Goal: Navigation & Orientation: Find specific page/section

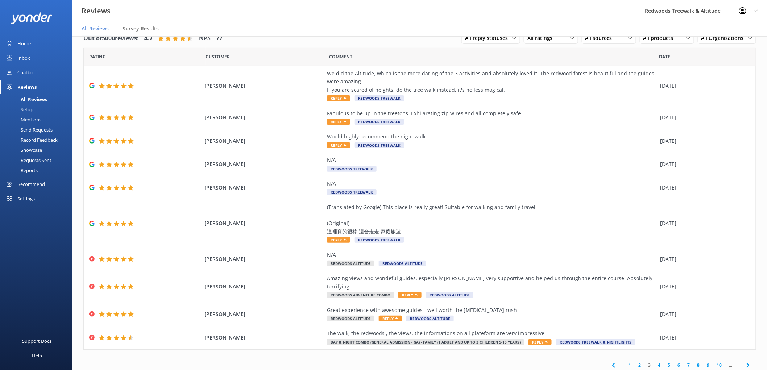
scroll to position [9, 0]
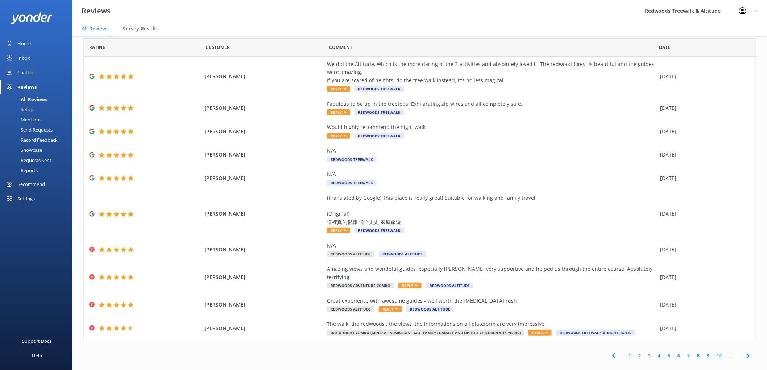
click at [42, 61] on link "Inbox" at bounding box center [36, 58] width 72 height 14
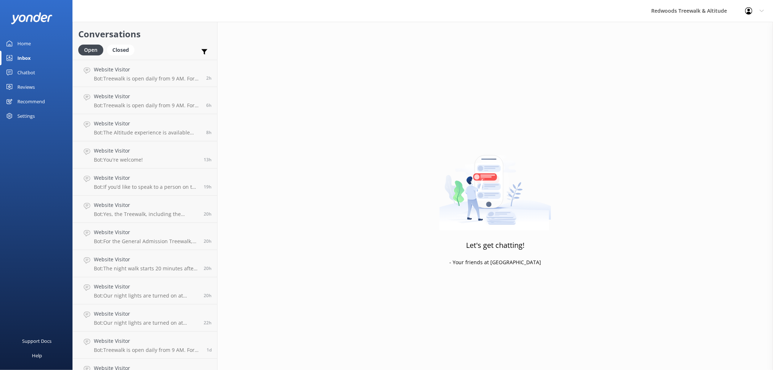
click at [24, 88] on div "Reviews" at bounding box center [25, 87] width 17 height 14
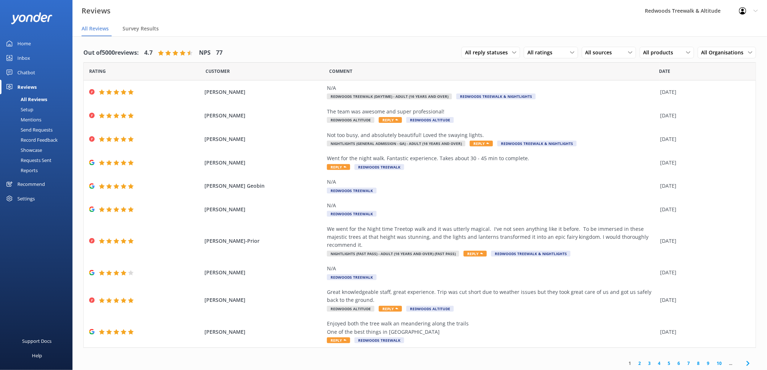
click at [31, 51] on link "Inbox" at bounding box center [36, 58] width 72 height 14
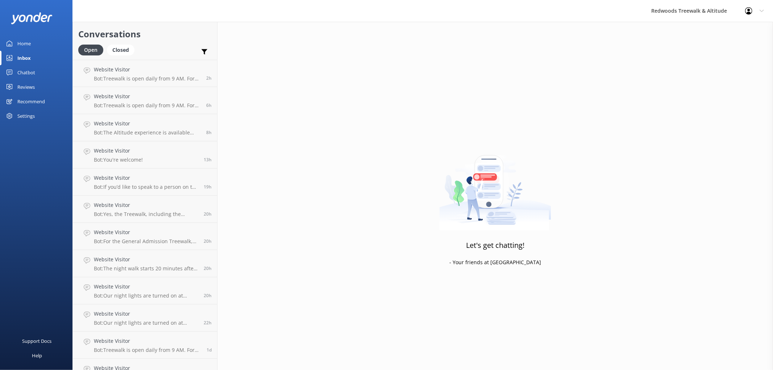
click at [30, 42] on div "Home" at bounding box center [23, 43] width 13 height 14
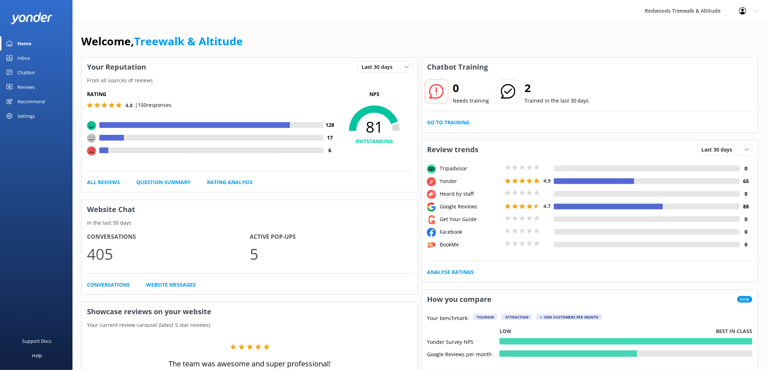
click at [37, 85] on link "Reviews" at bounding box center [36, 87] width 72 height 14
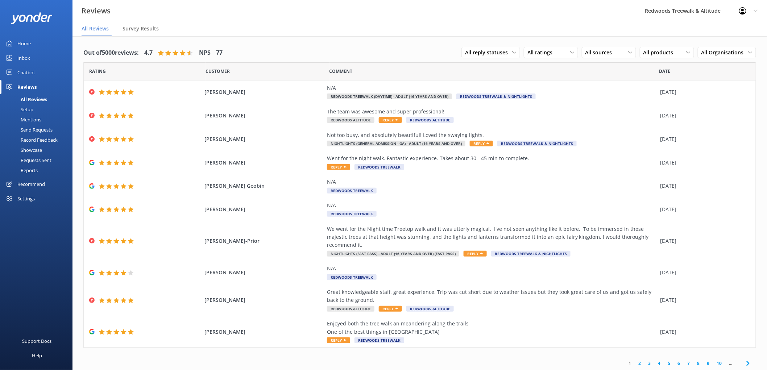
click at [32, 52] on link "Inbox" at bounding box center [36, 58] width 72 height 14
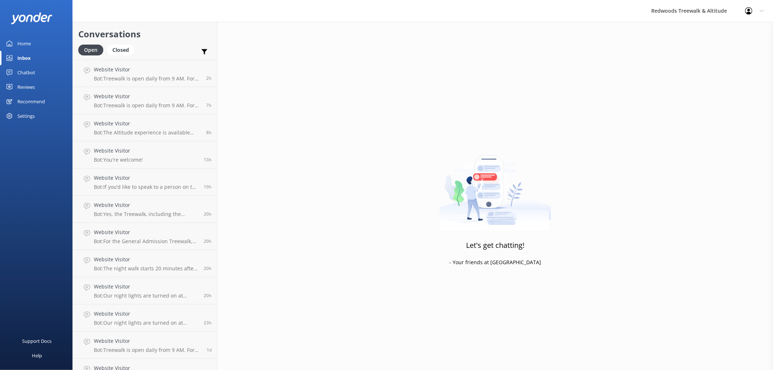
click at [33, 42] on link "Home" at bounding box center [36, 43] width 72 height 14
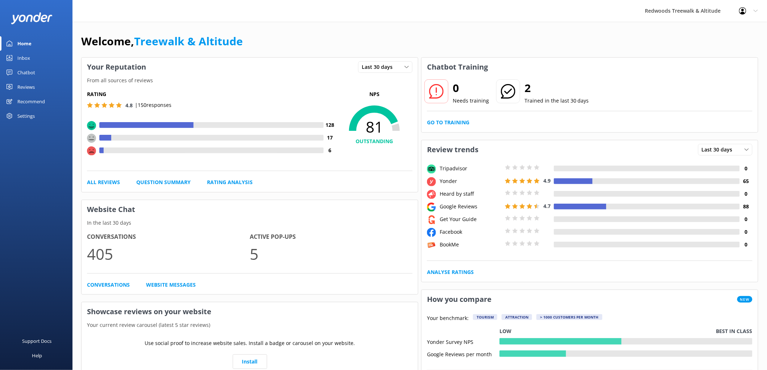
click at [33, 57] on link "Inbox" at bounding box center [36, 58] width 72 height 14
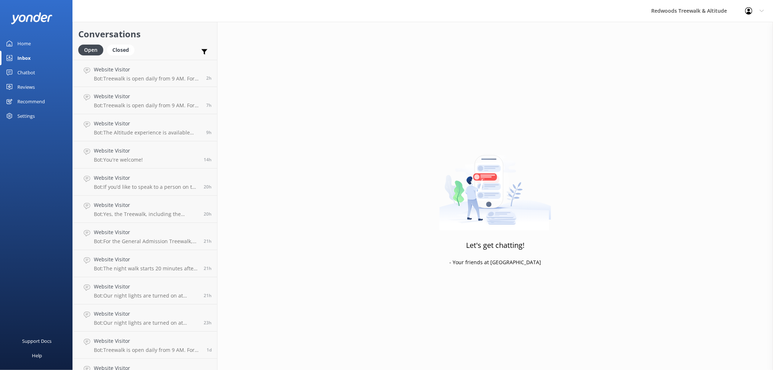
click at [21, 73] on div "Chatbot" at bounding box center [26, 72] width 18 height 14
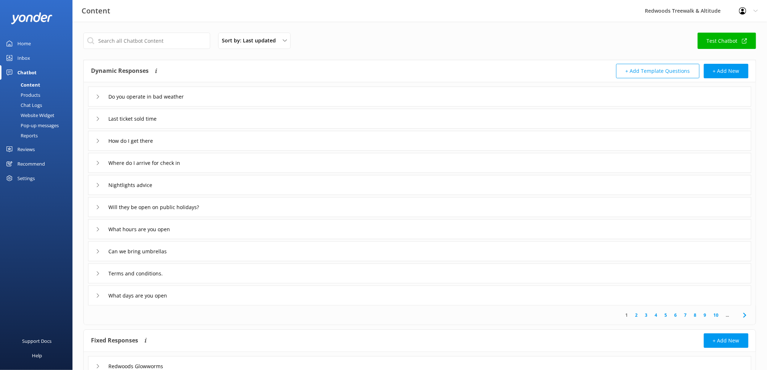
click at [21, 145] on div "Reviews" at bounding box center [25, 149] width 17 height 14
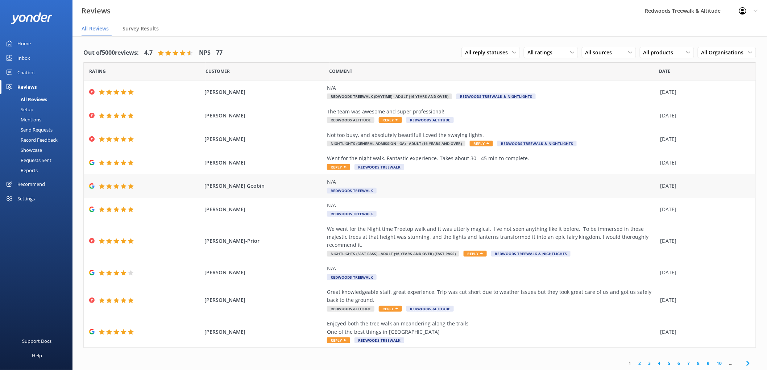
scroll to position [1, 0]
click at [639, 359] on link "2" at bounding box center [640, 362] width 10 height 7
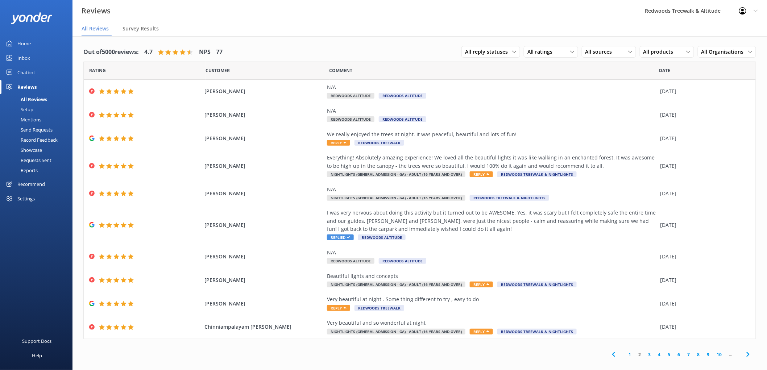
click at [27, 55] on div "Inbox" at bounding box center [23, 58] width 13 height 14
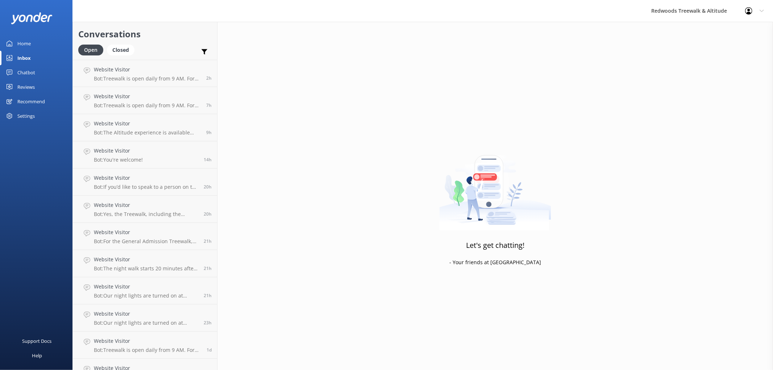
click at [40, 43] on link "Home" at bounding box center [36, 43] width 72 height 14
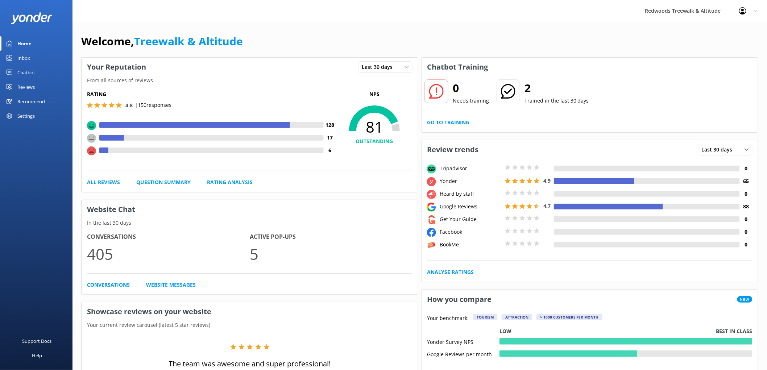
click at [30, 84] on div "Reviews" at bounding box center [25, 87] width 17 height 14
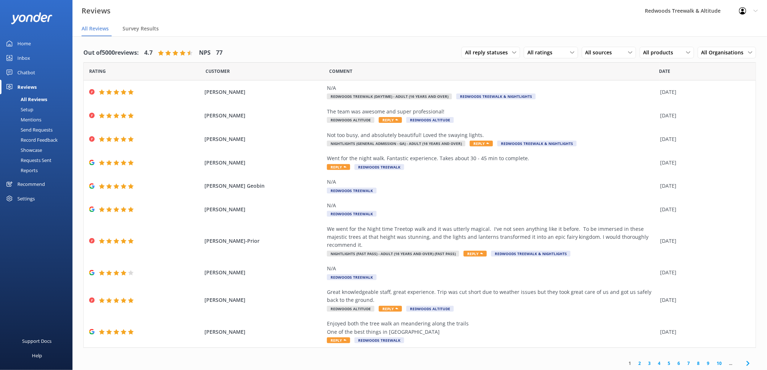
click at [33, 61] on link "Inbox" at bounding box center [36, 58] width 72 height 14
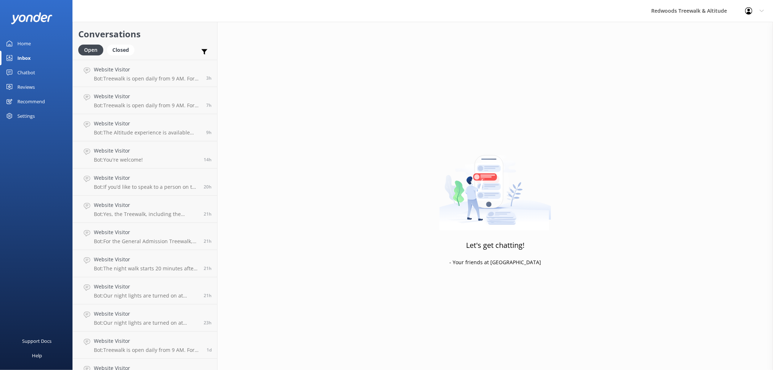
click at [30, 84] on div "Reviews" at bounding box center [25, 87] width 17 height 14
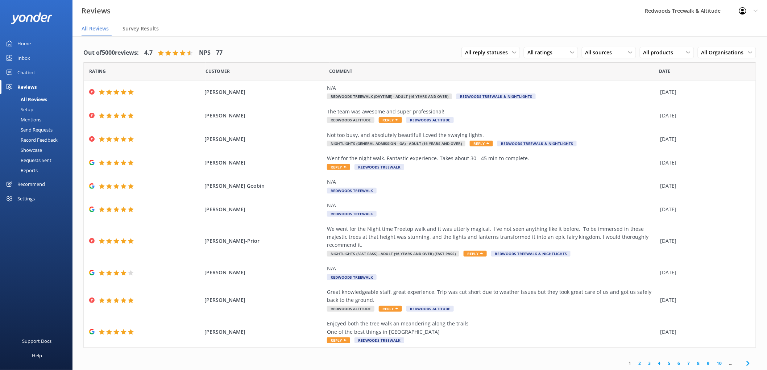
click at [37, 42] on link "Home" at bounding box center [36, 43] width 72 height 14
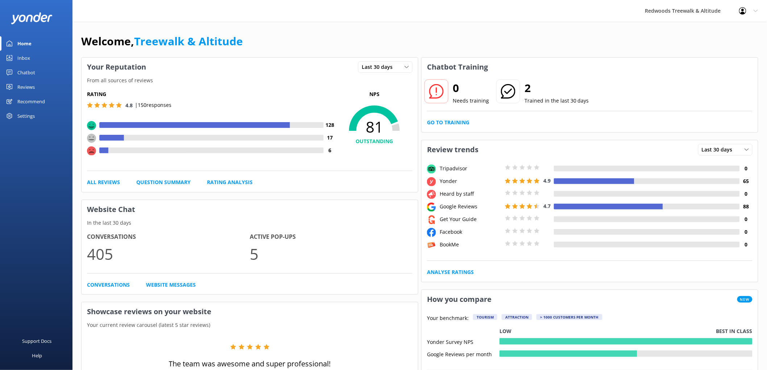
click at [24, 91] on div "Reviews" at bounding box center [25, 87] width 17 height 14
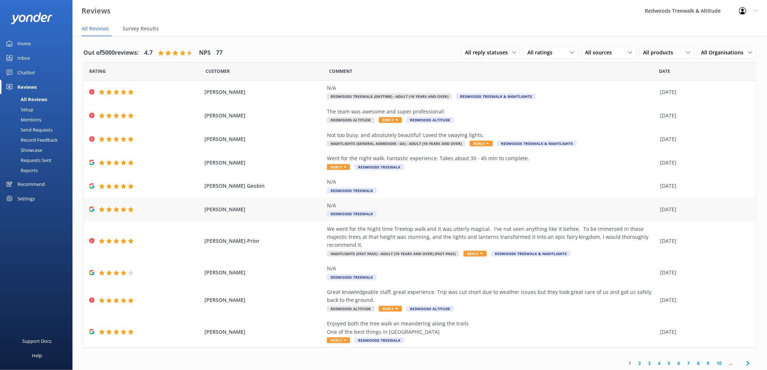
scroll to position [14, 0]
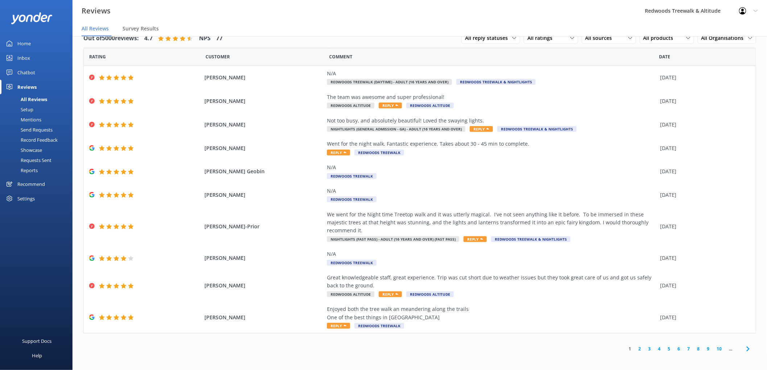
click at [637, 345] on link "2" at bounding box center [640, 348] width 10 height 7
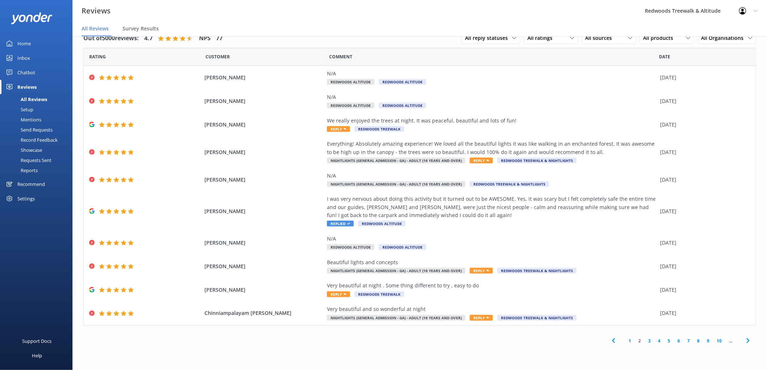
click at [32, 59] on link "Inbox" at bounding box center [36, 58] width 72 height 14
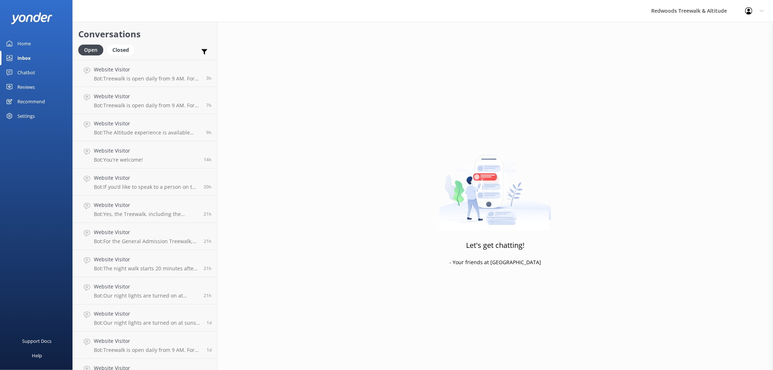
click at [33, 38] on link "Home" at bounding box center [36, 43] width 72 height 14
